Goal: Task Accomplishment & Management: Complete application form

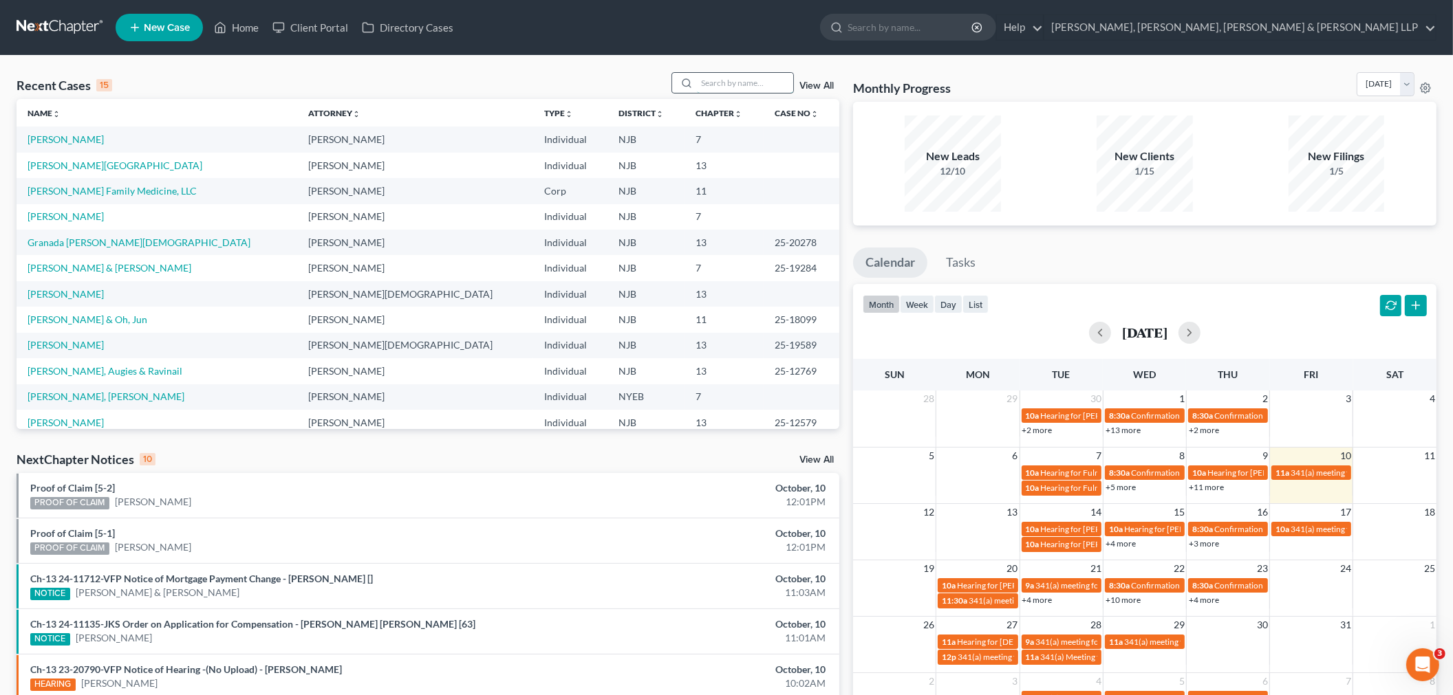
click at [732, 83] on input "search" at bounding box center [745, 83] width 96 height 20
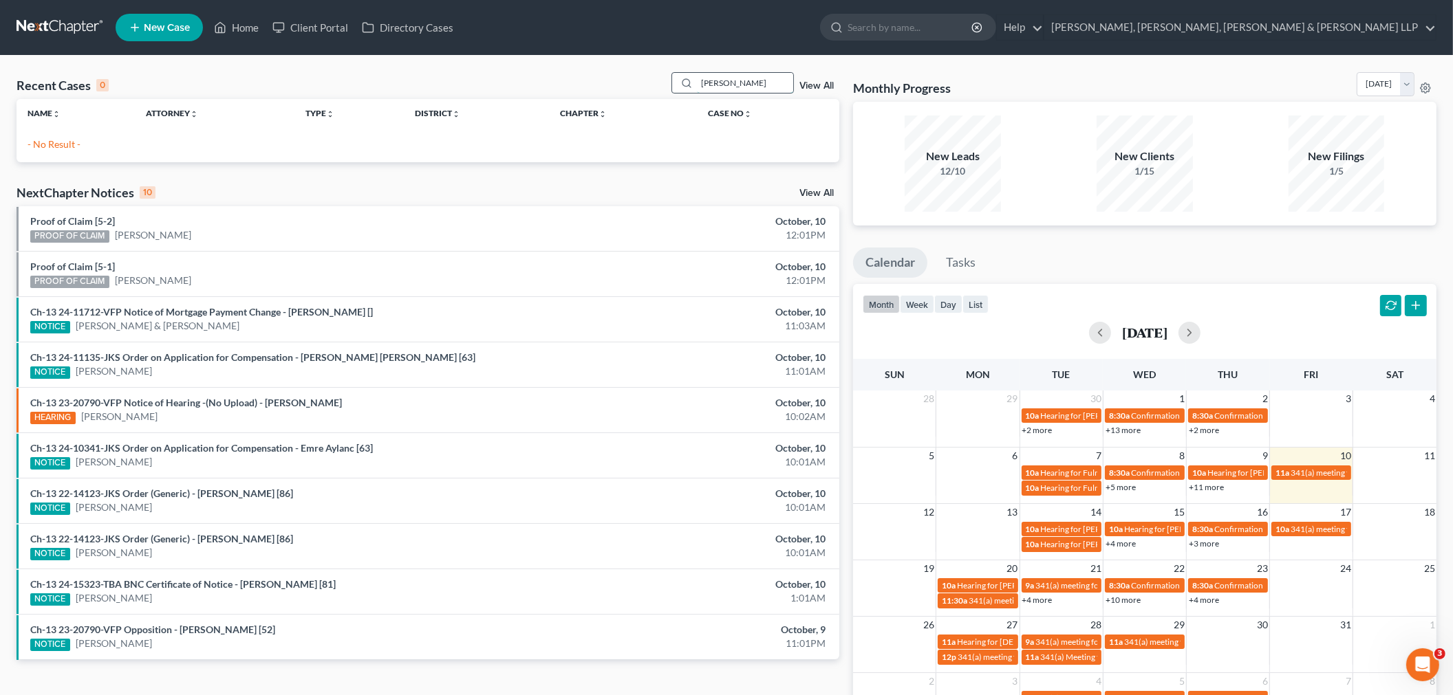
click at [751, 87] on input "ruben mor" at bounding box center [745, 83] width 96 height 20
drag, startPoint x: 754, startPoint y: 91, endPoint x: 644, endPoint y: 92, distance: 110.7
click at [644, 92] on div "Recent Cases 0 ruben mor View All" at bounding box center [428, 85] width 823 height 27
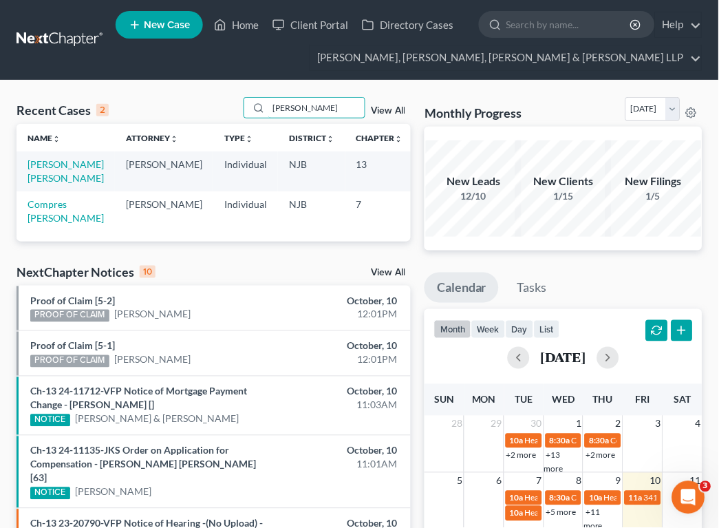
type input "Ruben"
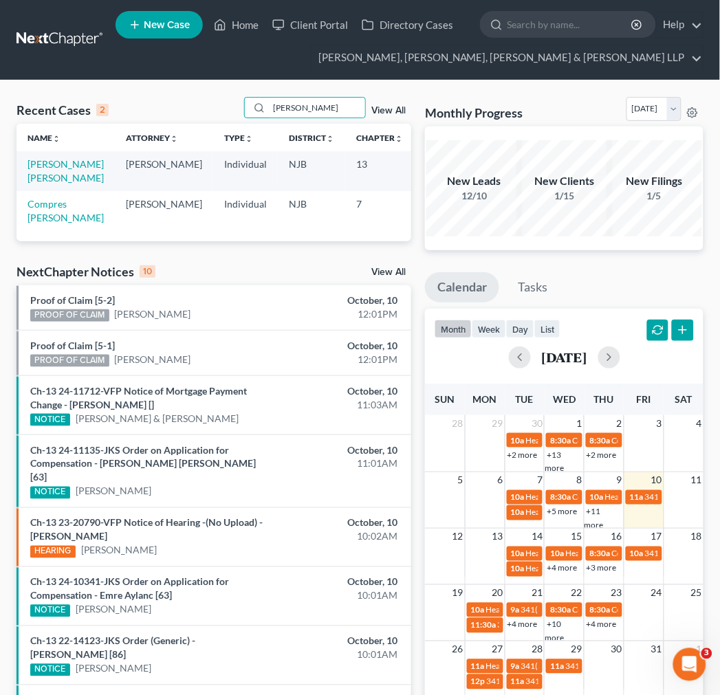
click at [71, 41] on link at bounding box center [61, 40] width 88 height 25
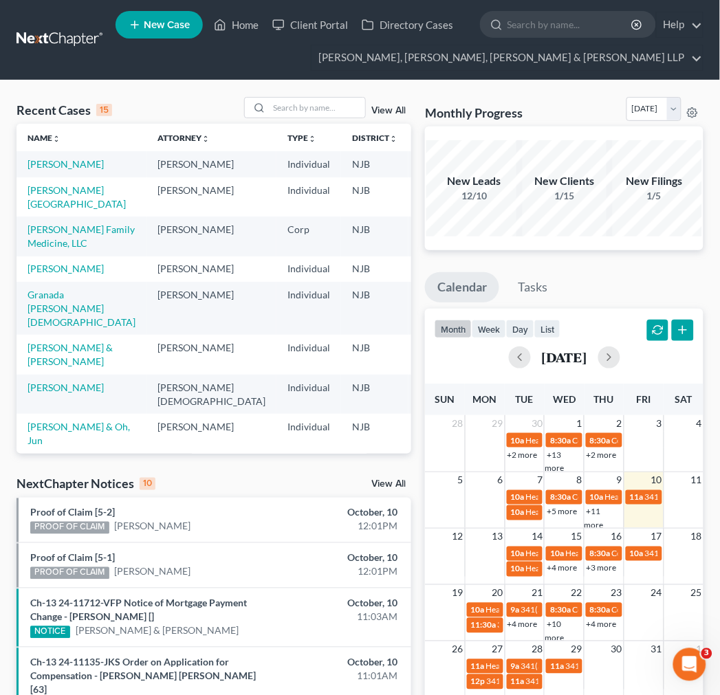
click at [191, 94] on div "Recent Cases 15 View All Name unfold_more expand_more expand_less Attorney unfo…" at bounding box center [360, 596] width 720 height 1033
click at [169, 5] on nav "Home New Case Client Portal Directory Cases Scura Wigfield, [PERSON_NAME], [PER…" at bounding box center [360, 40] width 720 height 80
click at [169, 28] on span "New Case" at bounding box center [167, 25] width 46 height 10
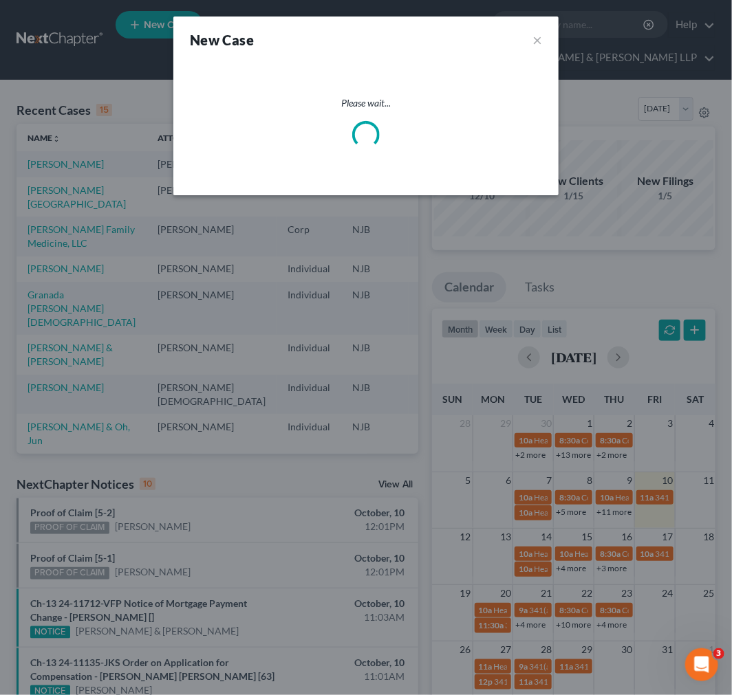
select select "51"
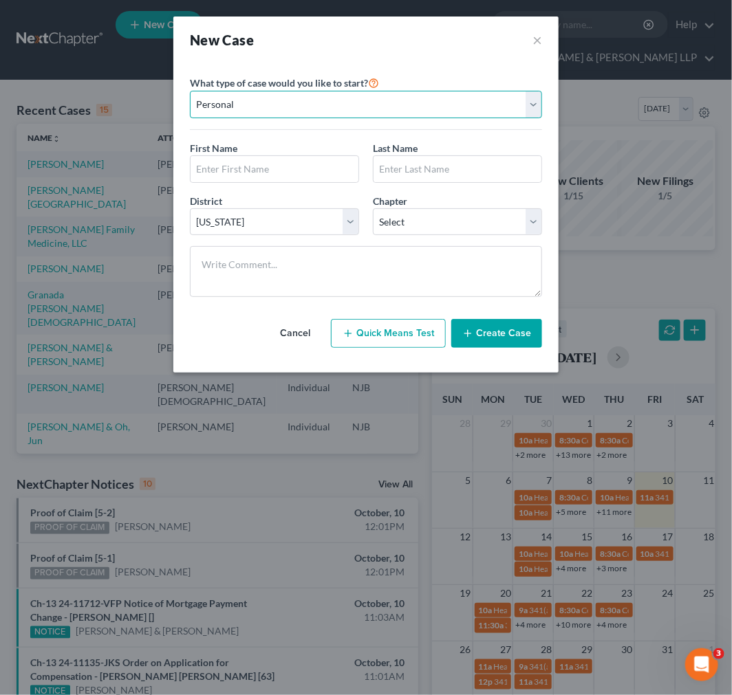
click at [367, 105] on select "Personal Business" at bounding box center [366, 105] width 352 height 28
drag, startPoint x: 388, startPoint y: 78, endPoint x: 340, endPoint y: 132, distance: 72.1
click at [386, 83] on div "What type of case would you like to start? Personal Business" at bounding box center [366, 102] width 352 height 56
click at [259, 175] on input "text" at bounding box center [275, 169] width 168 height 26
click at [290, 179] on input "text" at bounding box center [275, 169] width 168 height 26
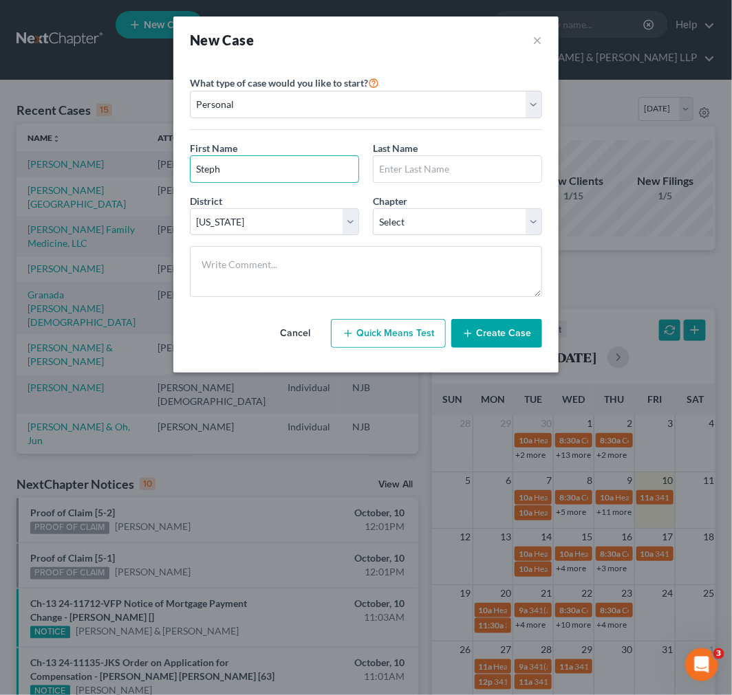
drag, startPoint x: 169, startPoint y: 160, endPoint x: 107, endPoint y: 142, distance: 63.8
click at [122, 149] on div "New Case × Please select case type * Bankruptcy Bankruptcy What type of case wo…" at bounding box center [366, 347] width 732 height 695
paste input "anie Winner"
click at [235, 162] on input "[PERSON_NAME]" at bounding box center [275, 169] width 168 height 26
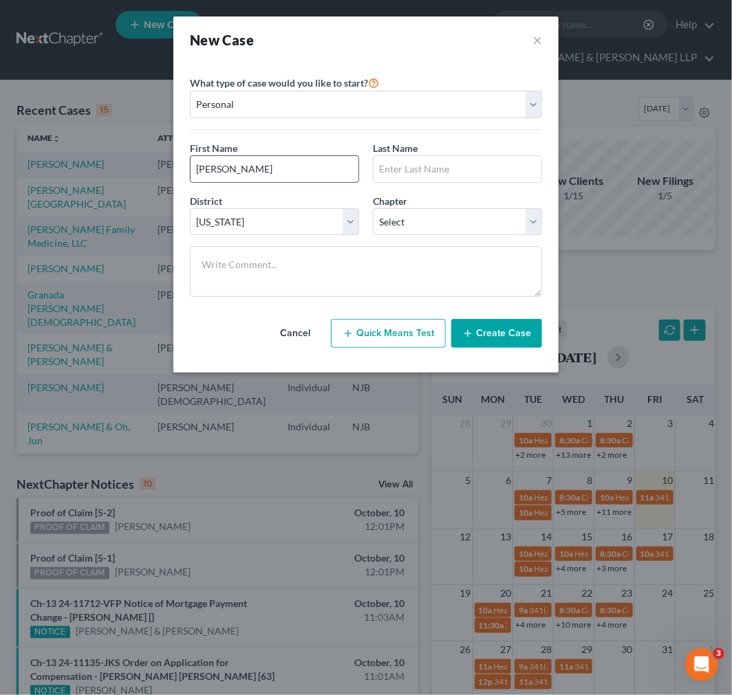
click at [257, 163] on input "[PERSON_NAME]" at bounding box center [275, 169] width 168 height 26
click at [254, 163] on input "[PERSON_NAME]" at bounding box center [275, 169] width 168 height 26
click at [292, 177] on input "[PERSON_NAME]" at bounding box center [275, 169] width 168 height 26
type input "[PERSON_NAME]"
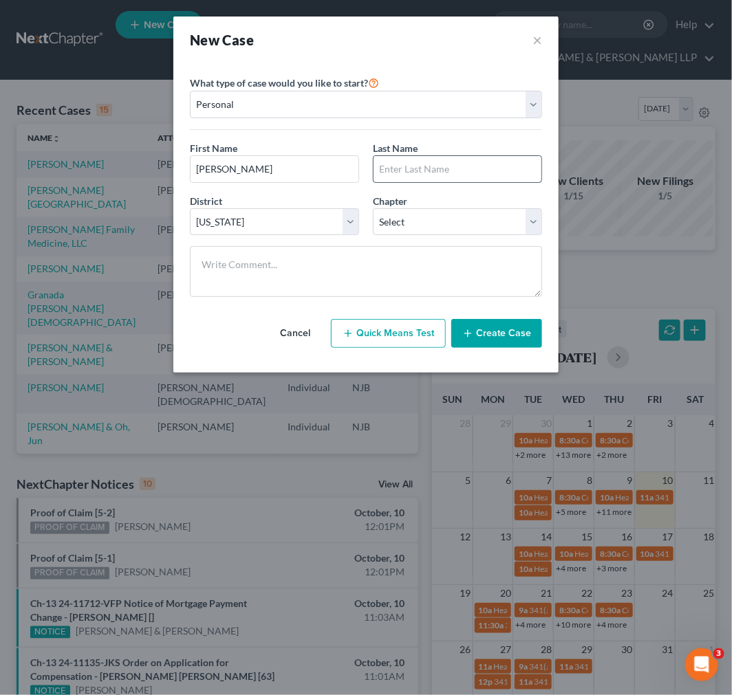
click at [498, 172] on input "text" at bounding box center [457, 169] width 168 height 26
paste input "Winner"
type input "Winner"
click at [411, 229] on select "Select 7 11 12 13" at bounding box center [457, 222] width 169 height 28
select select "0"
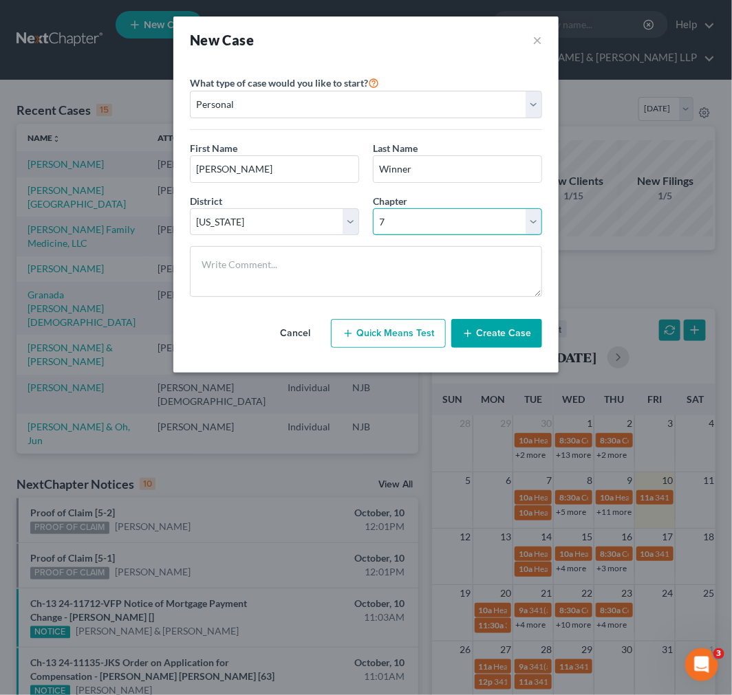
click at [373, 208] on select "Select 7 11 12 13" at bounding box center [457, 222] width 169 height 28
click at [397, 57] on div "New Case ×" at bounding box center [365, 40] width 385 height 47
click at [481, 336] on button "Create Case" at bounding box center [496, 333] width 91 height 29
